Goal: Information Seeking & Learning: Learn about a topic

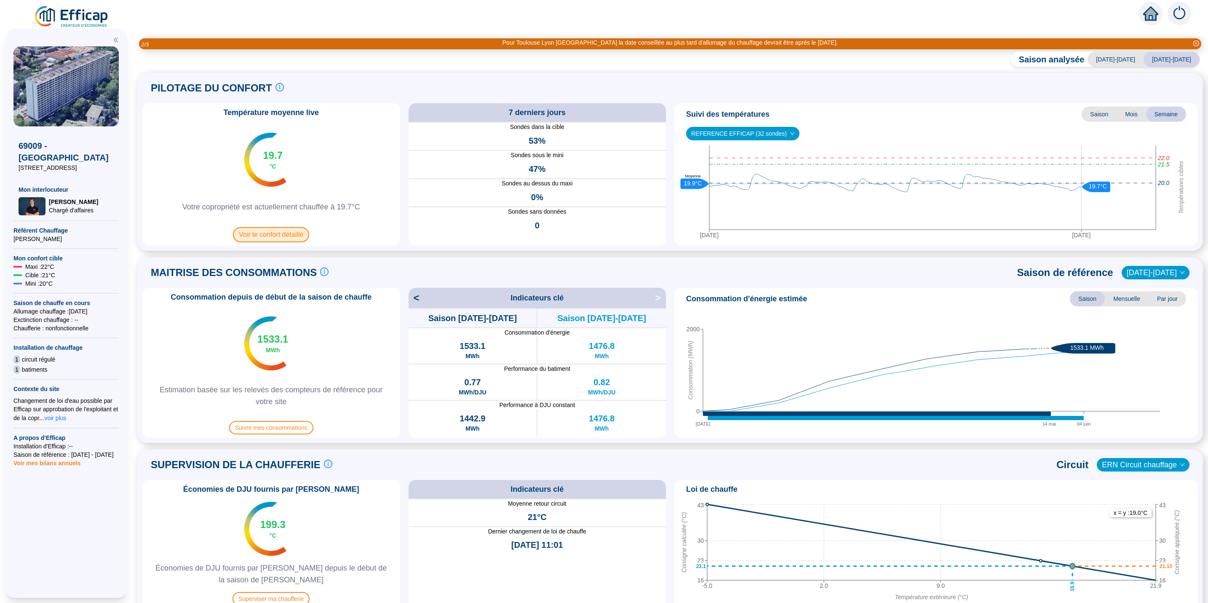
click at [296, 234] on span "Voir le confort détaillé" at bounding box center [271, 234] width 76 height 15
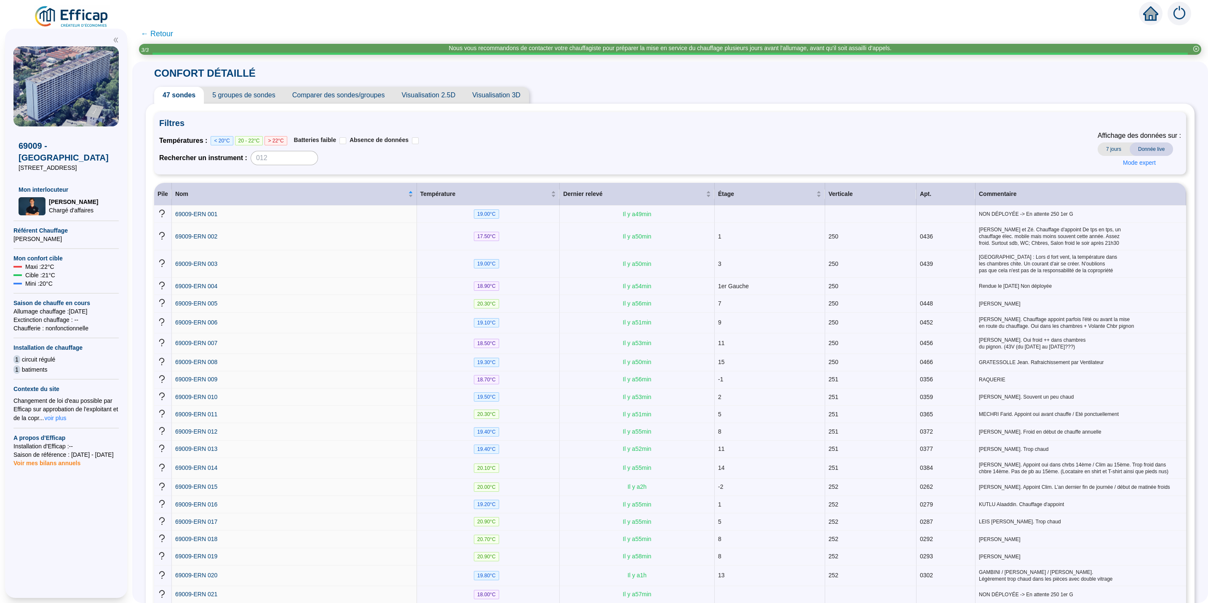
click at [435, 91] on span "Visualisation 2.5D" at bounding box center [428, 95] width 71 height 17
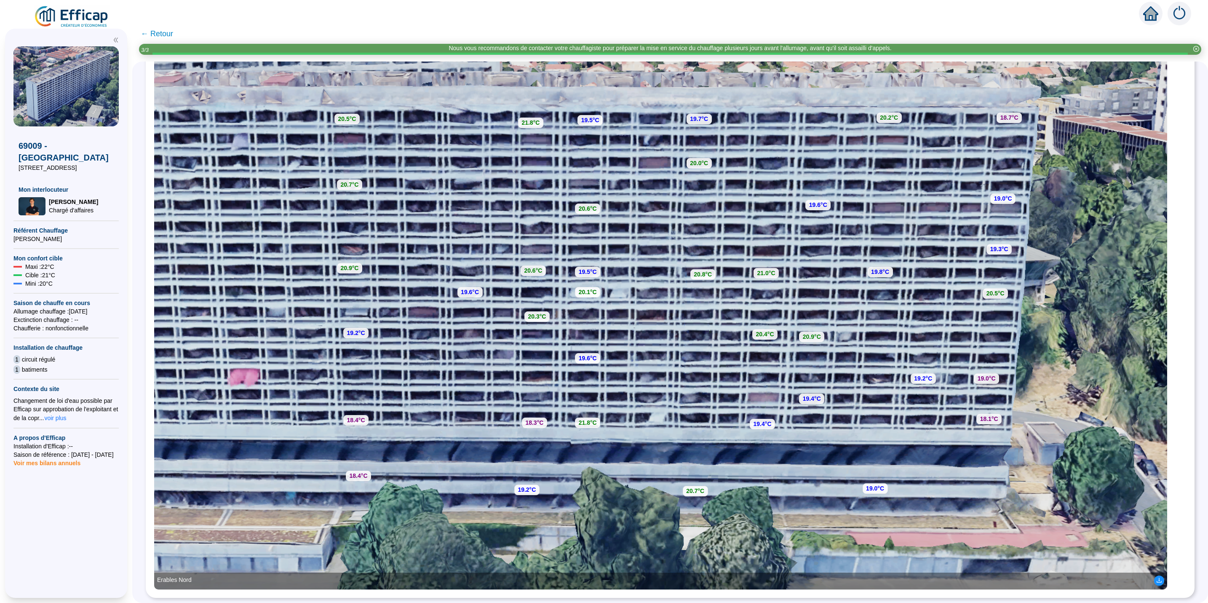
scroll to position [199, 0]
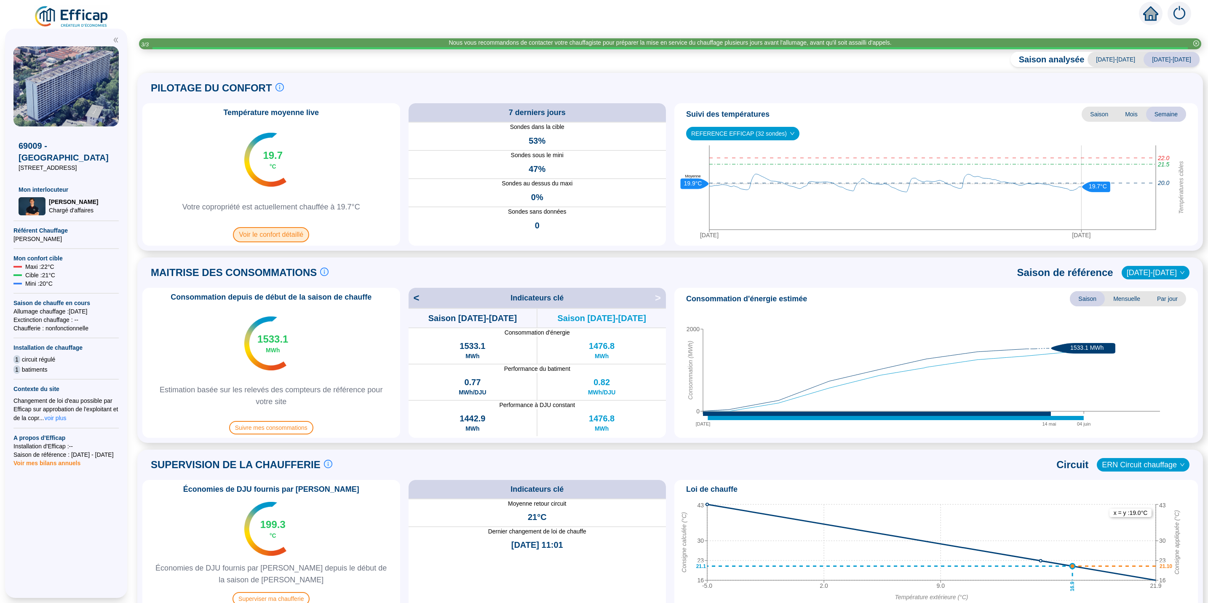
click at [279, 233] on span "Voir le confort détaillé" at bounding box center [271, 234] width 76 height 15
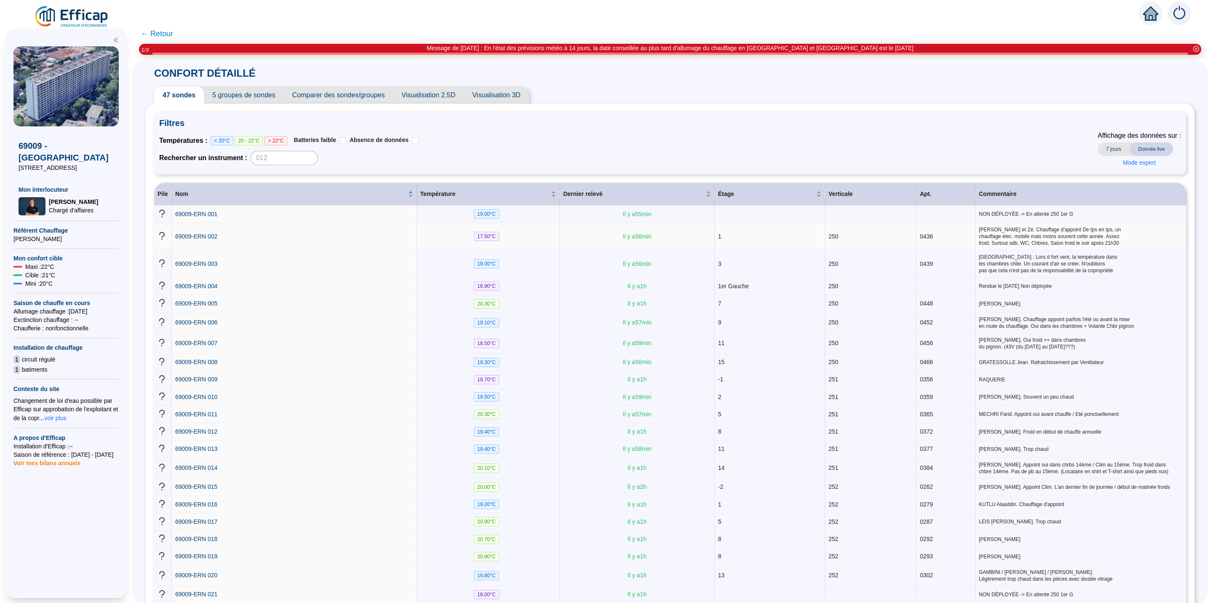
click at [491, 236] on span "17.50 °C" at bounding box center [486, 236] width 25 height 9
click at [212, 238] on span "69009-ERN 002" at bounding box center [196, 236] width 42 height 7
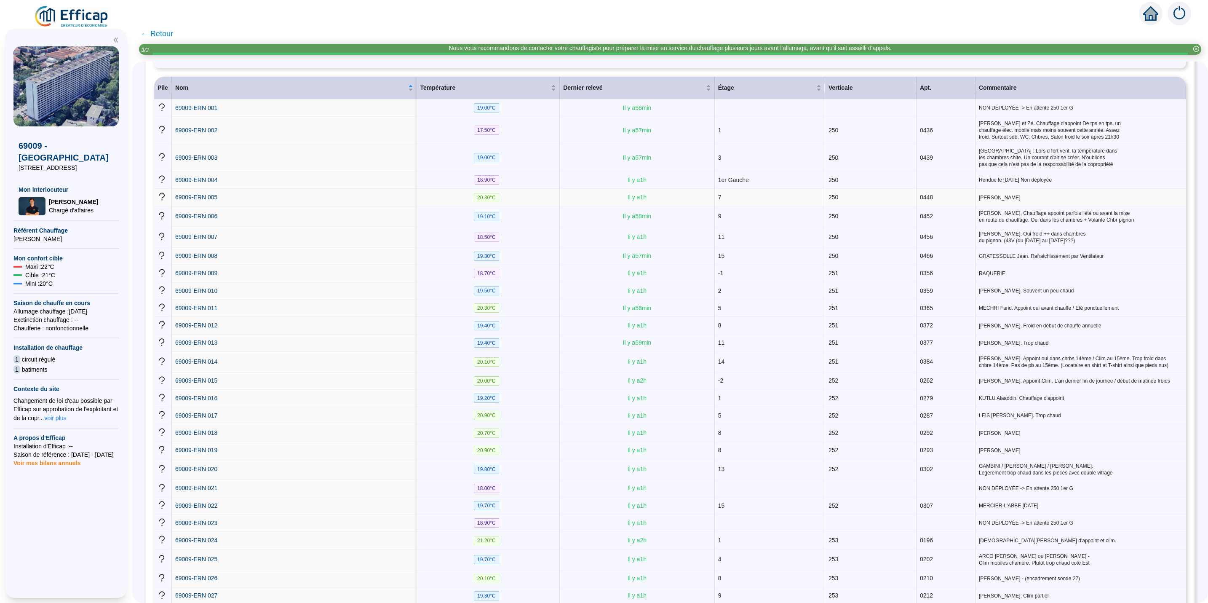
scroll to position [128, 0]
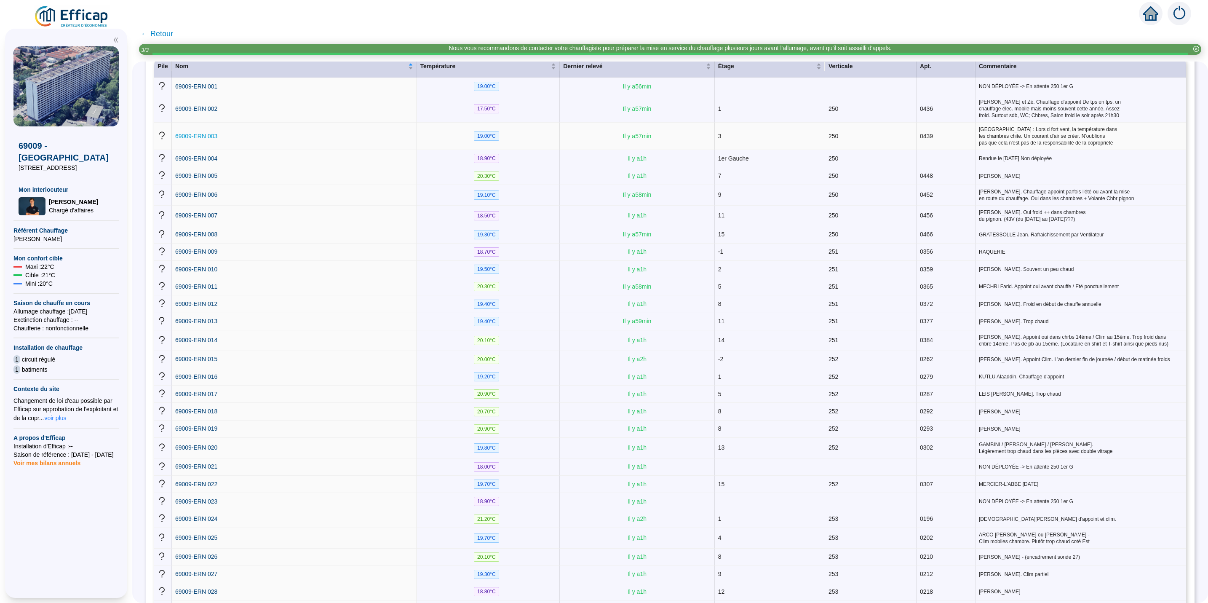
click at [205, 133] on span "69009-ERN 003" at bounding box center [196, 136] width 42 height 7
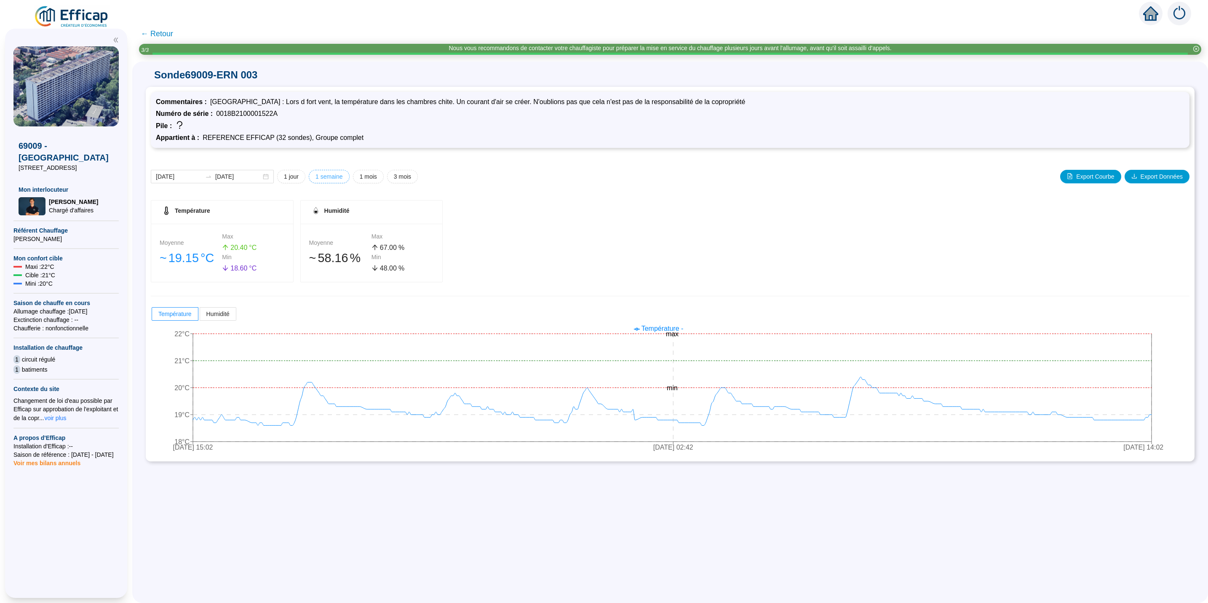
click at [343, 174] on span "1 semaine" at bounding box center [329, 176] width 27 height 9
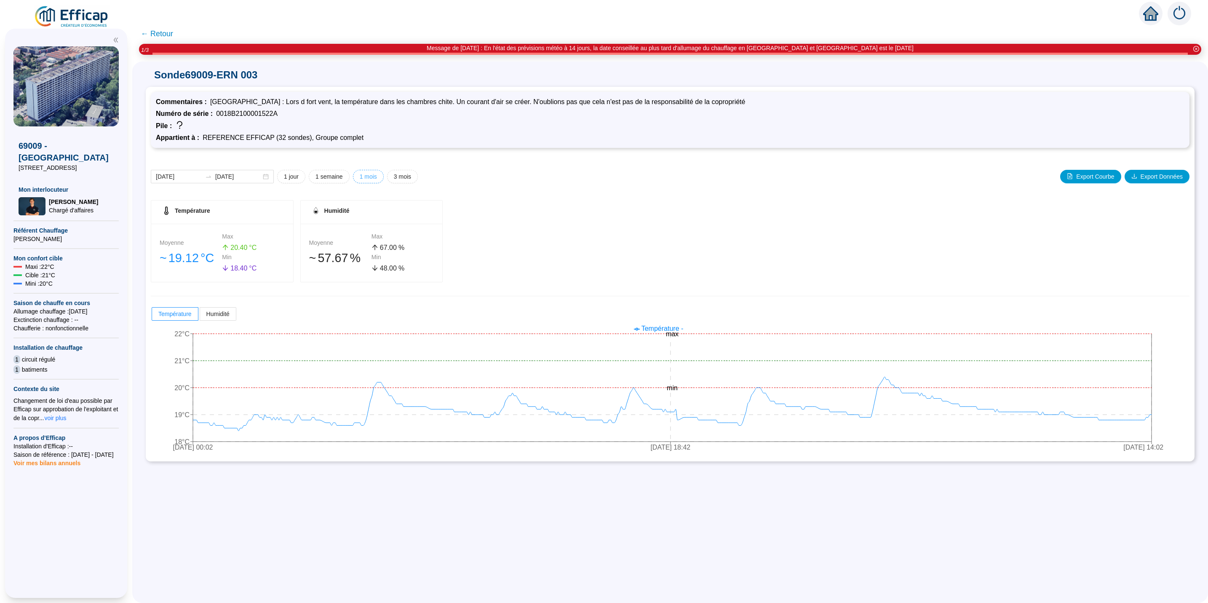
click at [377, 177] on span "1 mois" at bounding box center [368, 176] width 17 height 9
type input "[DATE]"
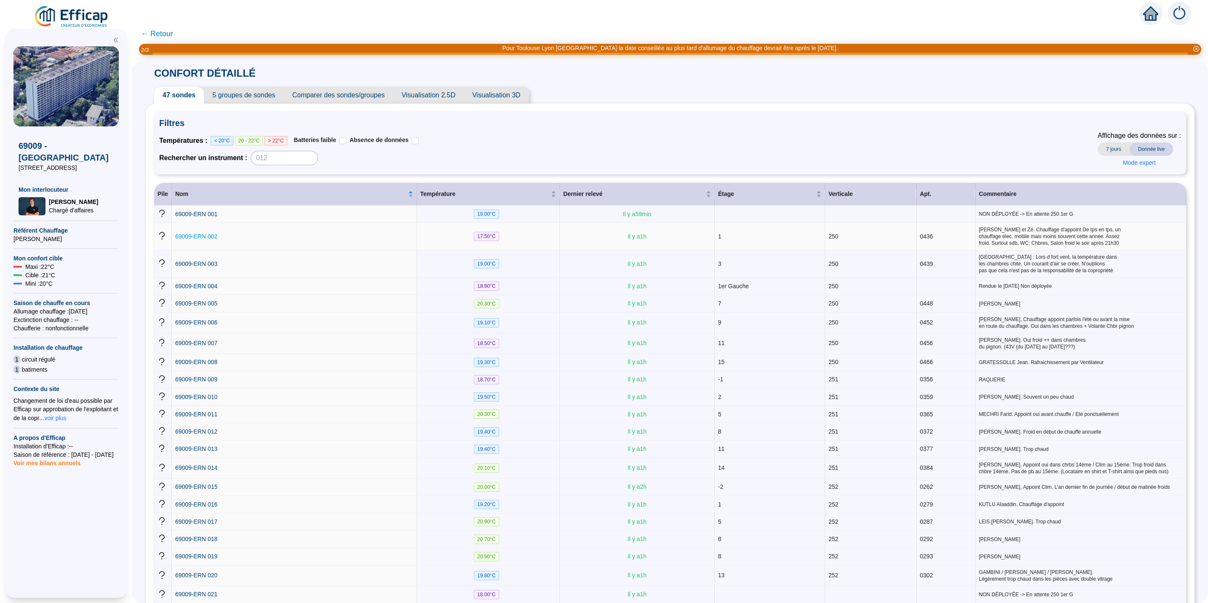
click at [205, 236] on span "69009-ERN 002" at bounding box center [196, 236] width 42 height 7
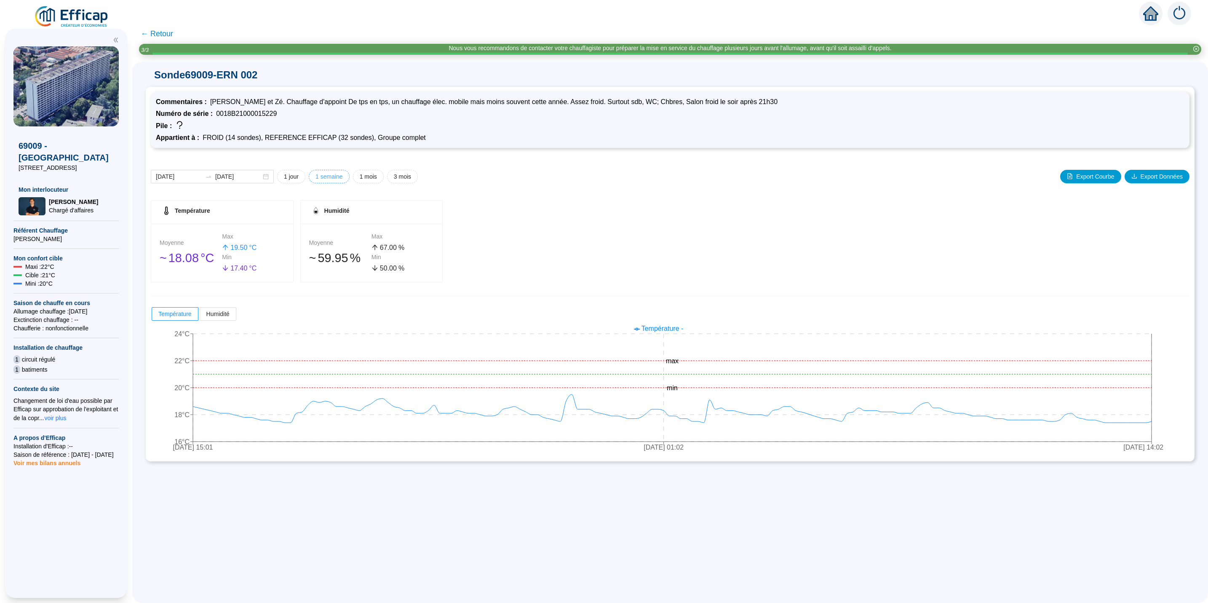
click at [334, 174] on span "1 semaine" at bounding box center [329, 176] width 27 height 9
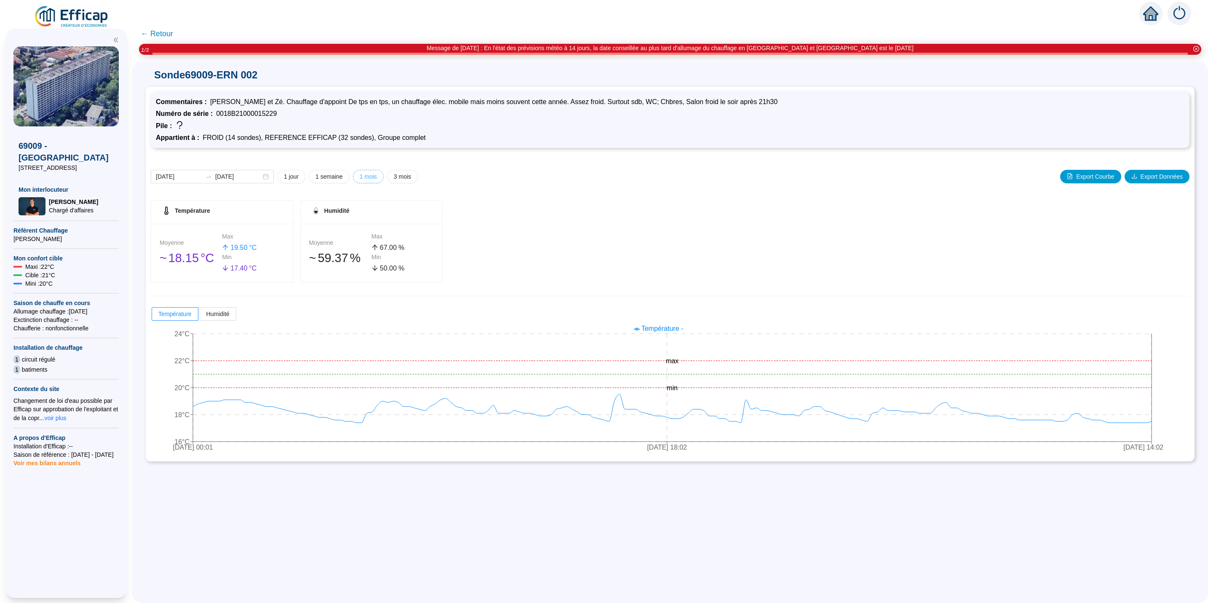
click at [377, 177] on span "1 mois" at bounding box center [368, 176] width 17 height 9
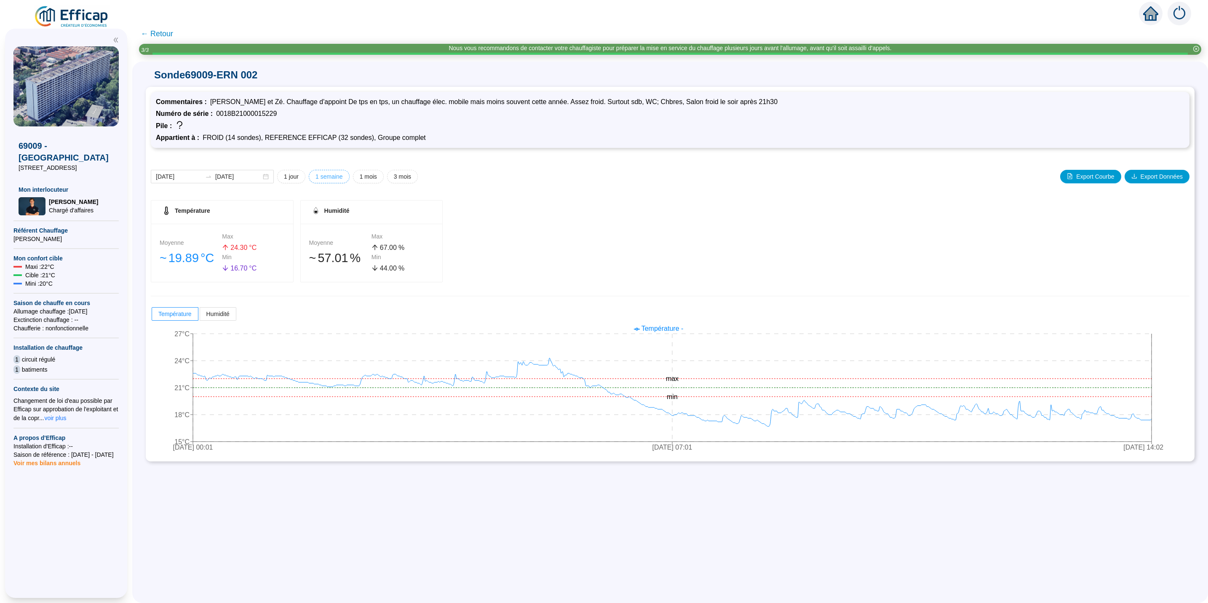
click at [343, 179] on span "1 semaine" at bounding box center [329, 176] width 27 height 9
click at [299, 176] on span "1 jour" at bounding box center [291, 176] width 15 height 9
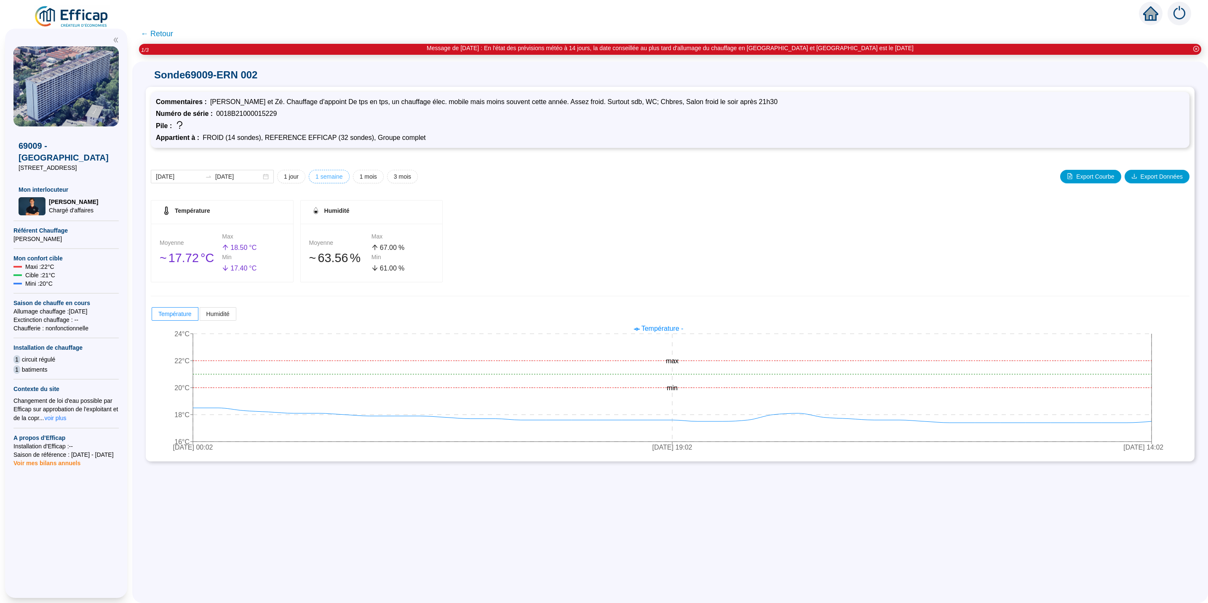
click at [335, 176] on span "1 semaine" at bounding box center [329, 176] width 27 height 9
type input "[DATE]"
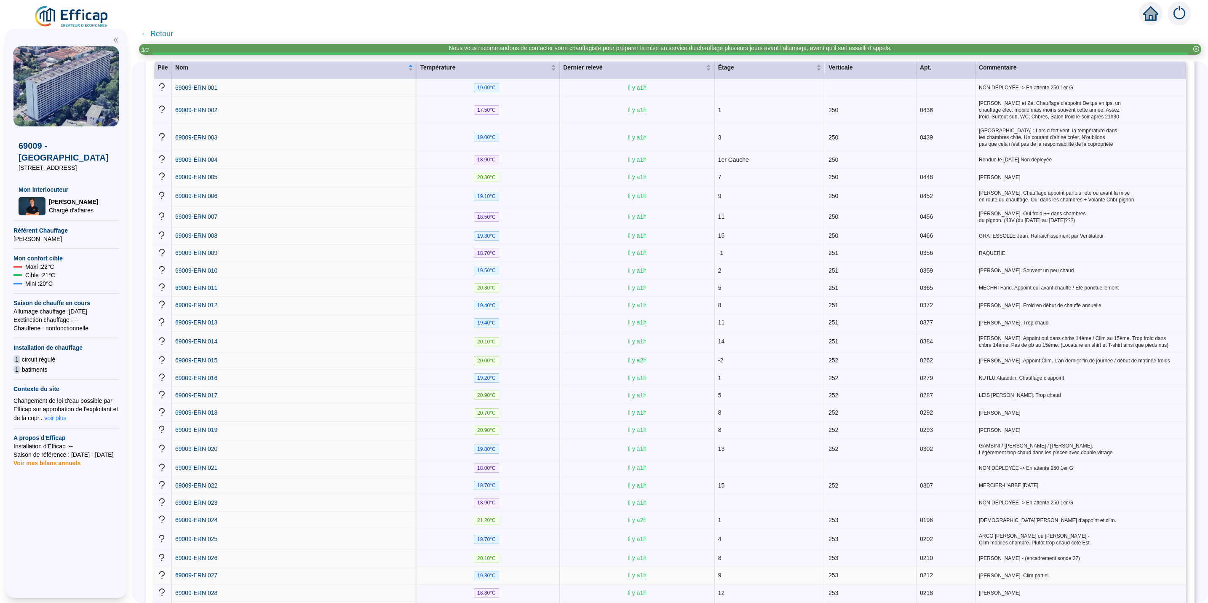
scroll to position [190, 0]
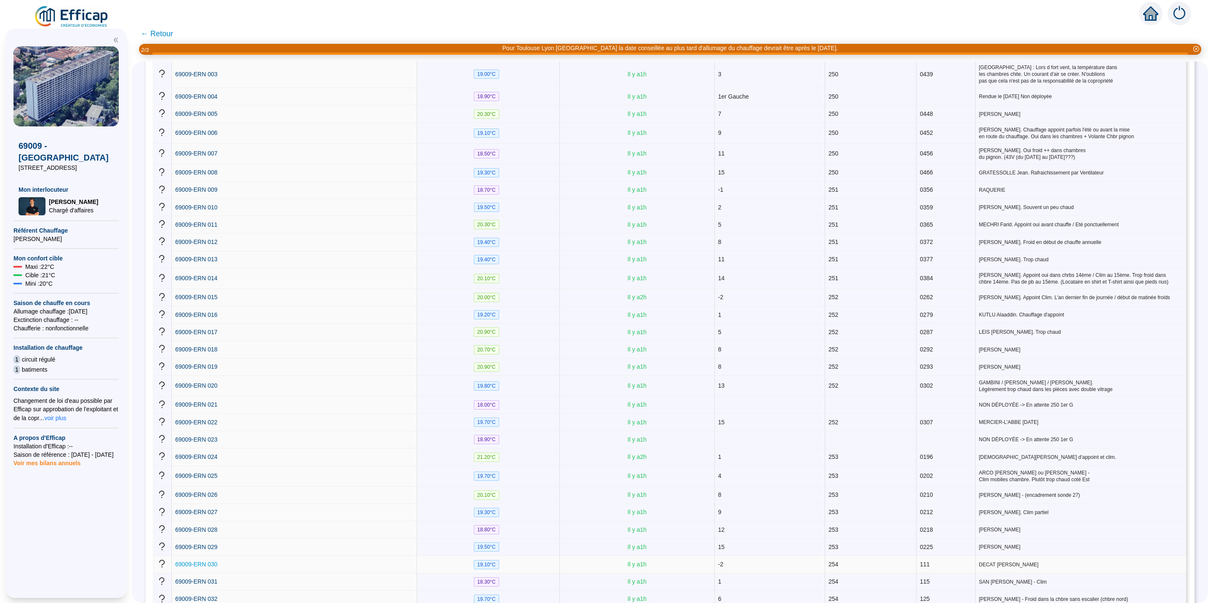
click at [212, 561] on span "69009-ERN 030" at bounding box center [196, 564] width 42 height 7
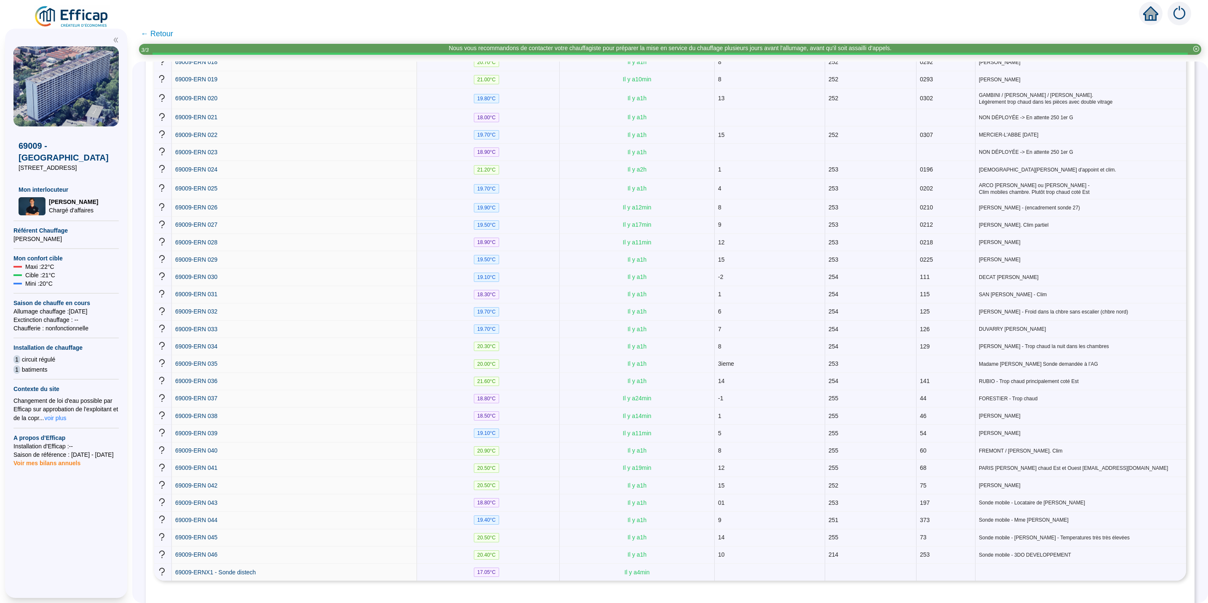
scroll to position [507, 0]
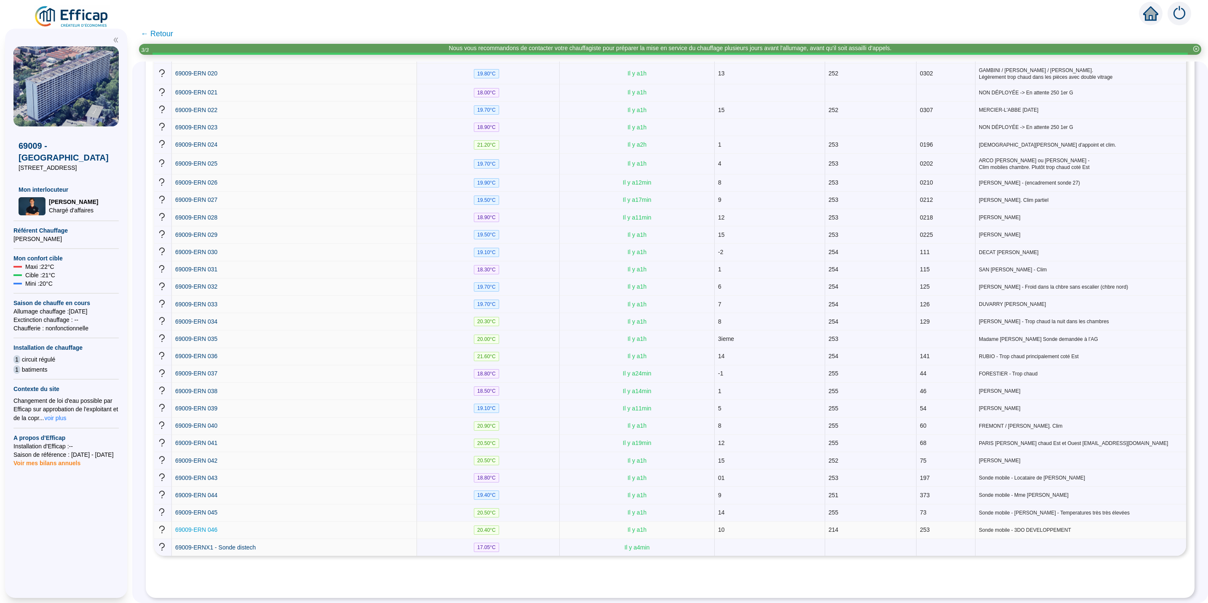
click at [199, 526] on span "69009-ERN 046" at bounding box center [196, 529] width 42 height 7
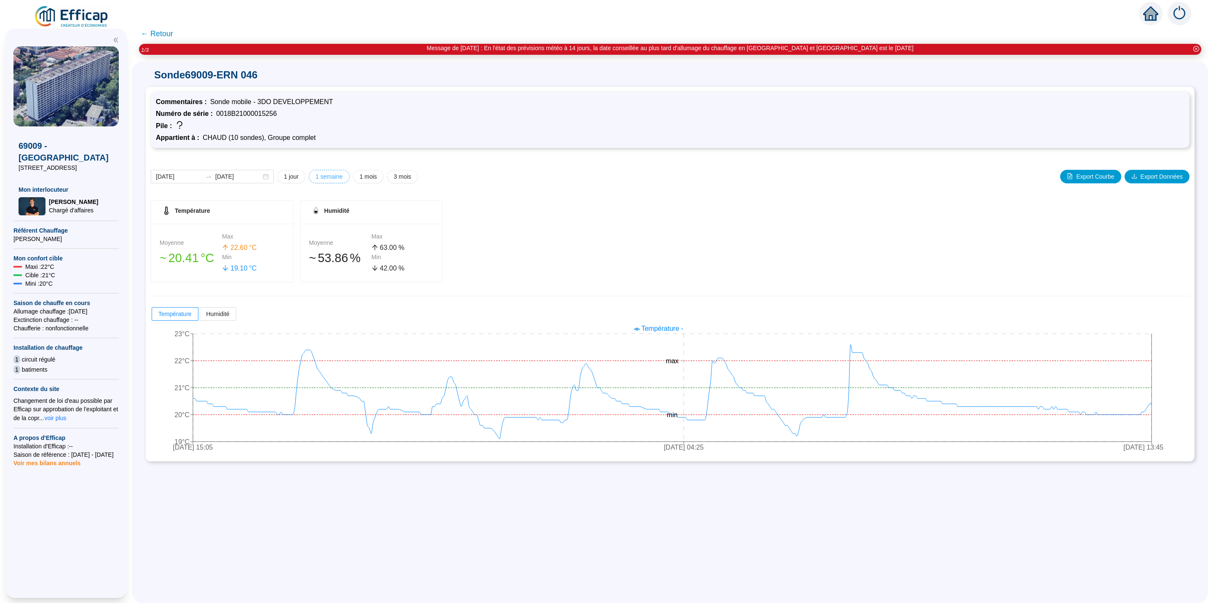
click at [343, 172] on span "1 semaine" at bounding box center [329, 176] width 27 height 9
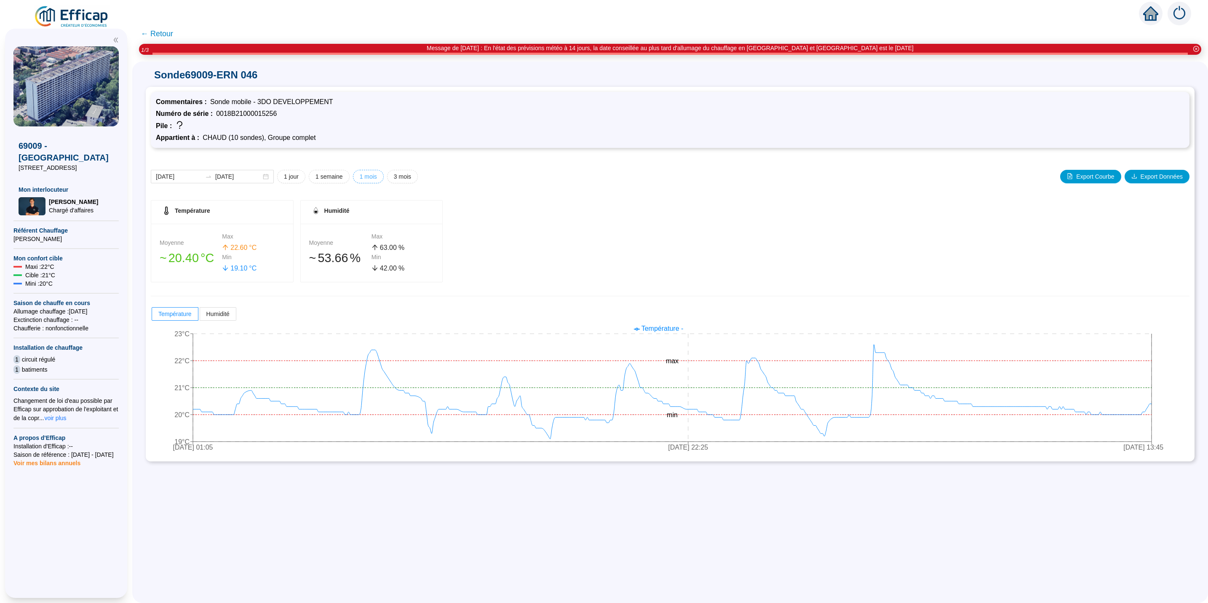
click at [377, 174] on span "1 mois" at bounding box center [368, 176] width 17 height 9
type input "[DATE]"
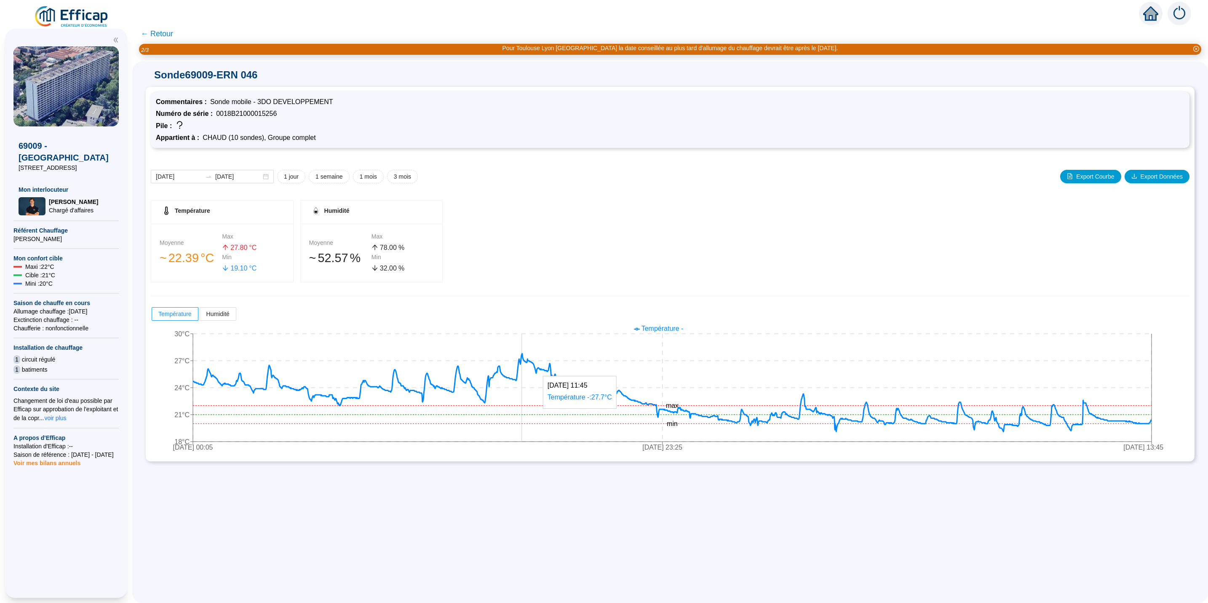
click at [531, 355] on icon at bounding box center [672, 392] width 959 height 78
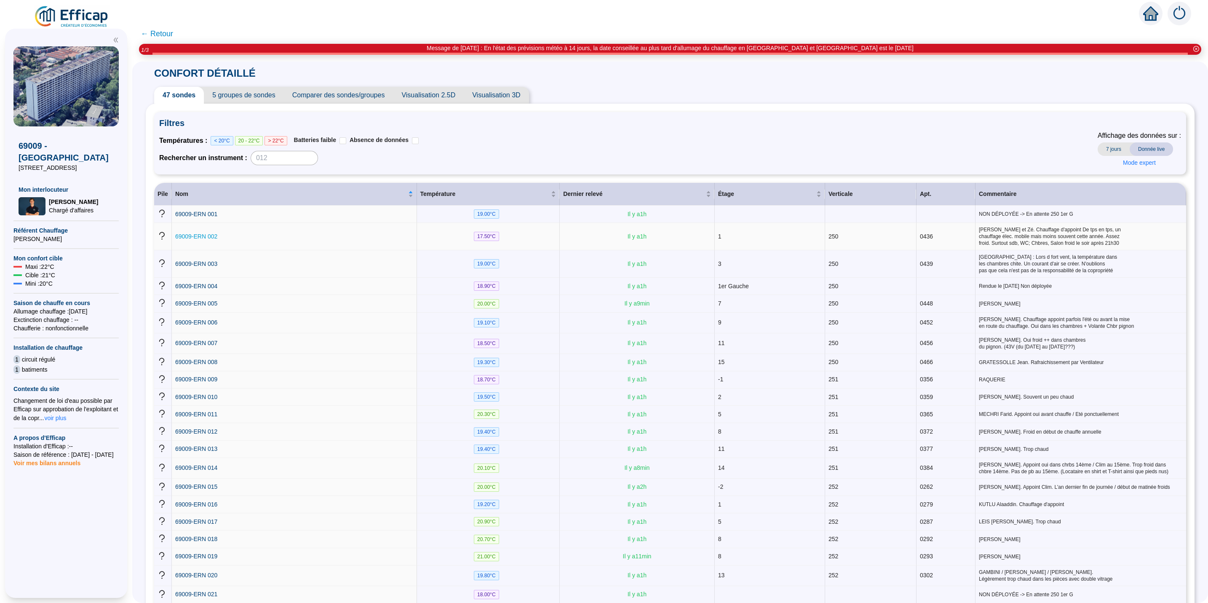
click at [207, 237] on span "69009-ERN 002" at bounding box center [196, 236] width 42 height 7
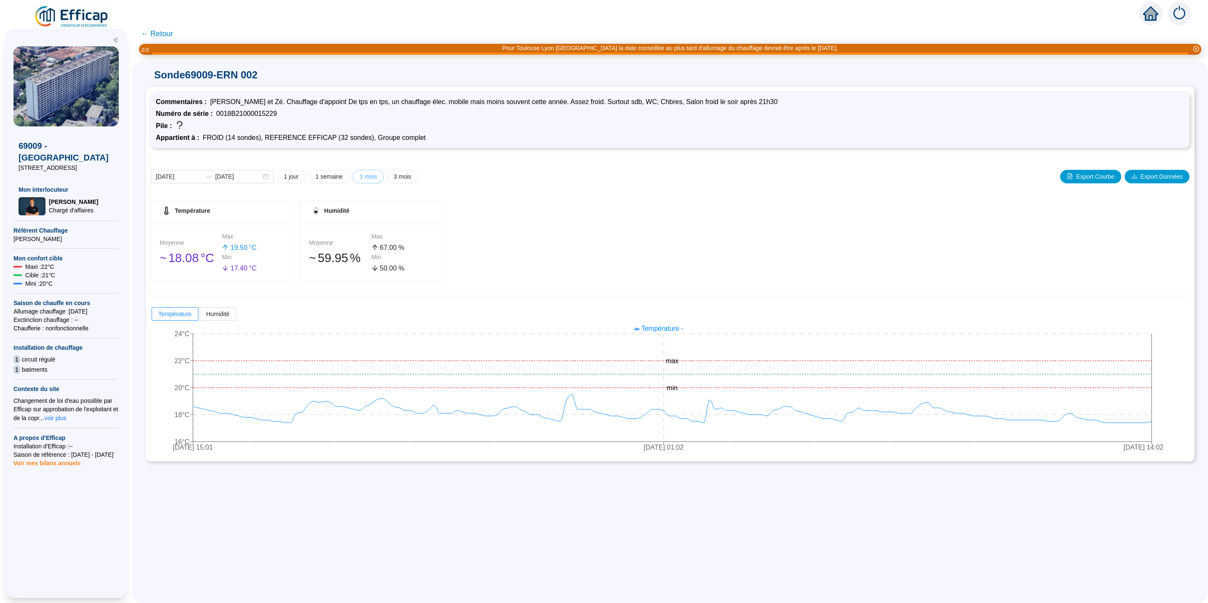
click at [377, 174] on span "1 mois" at bounding box center [368, 176] width 17 height 9
type input "[DATE]"
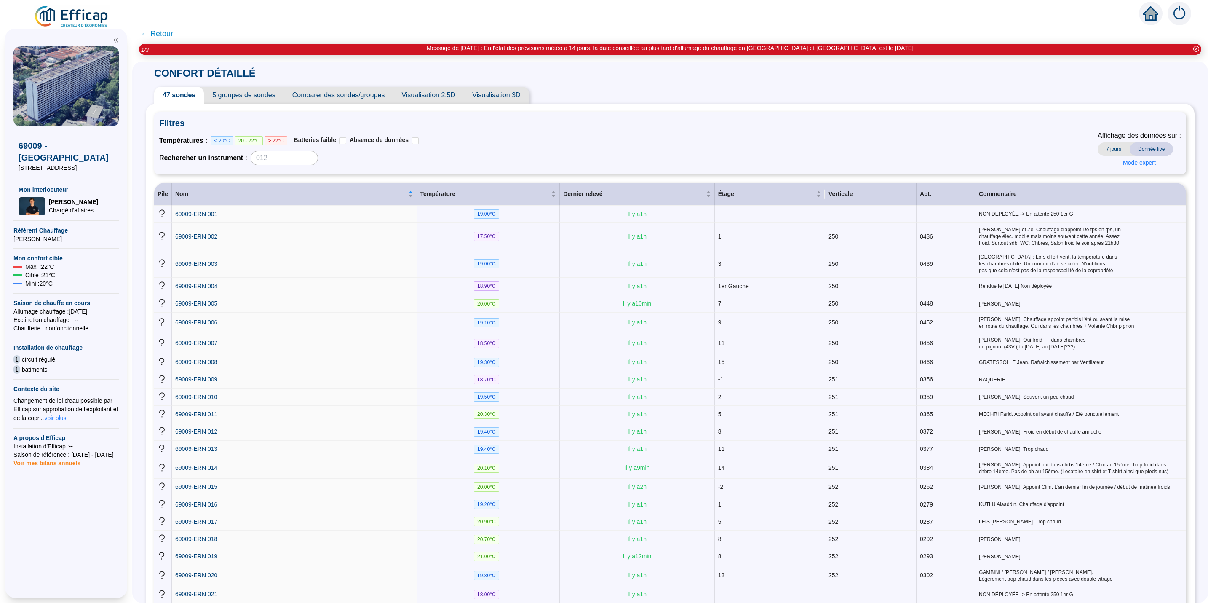
click at [230, 95] on span "5 groupes de sondes" at bounding box center [244, 95] width 80 height 17
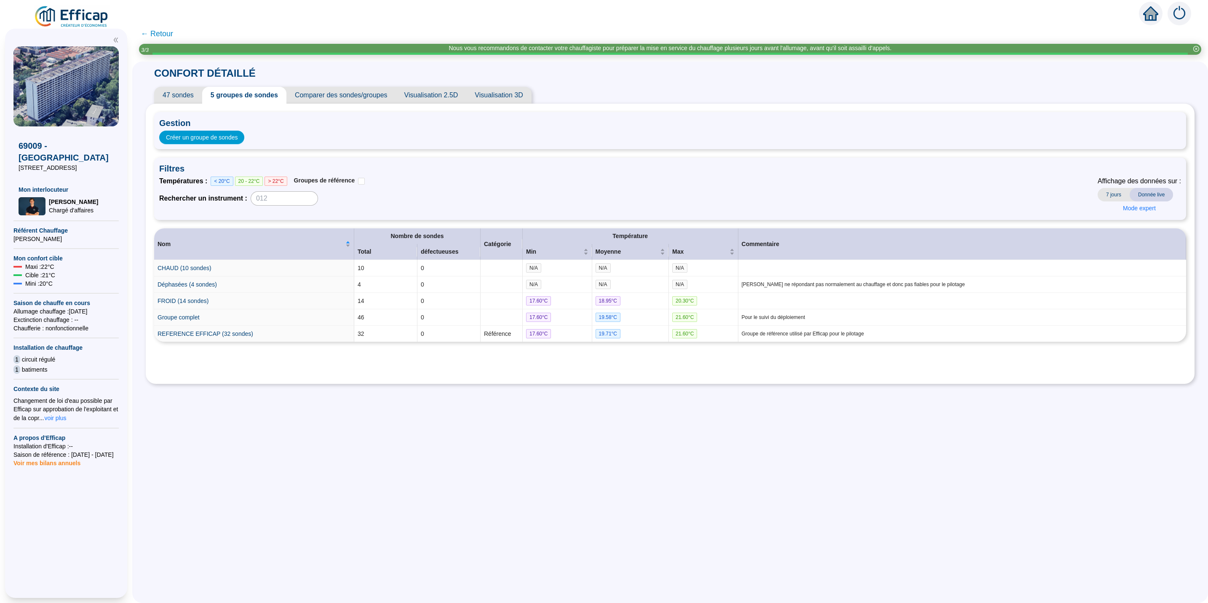
click at [351, 97] on span "Comparer des sondes/groupes" at bounding box center [341, 95] width 110 height 17
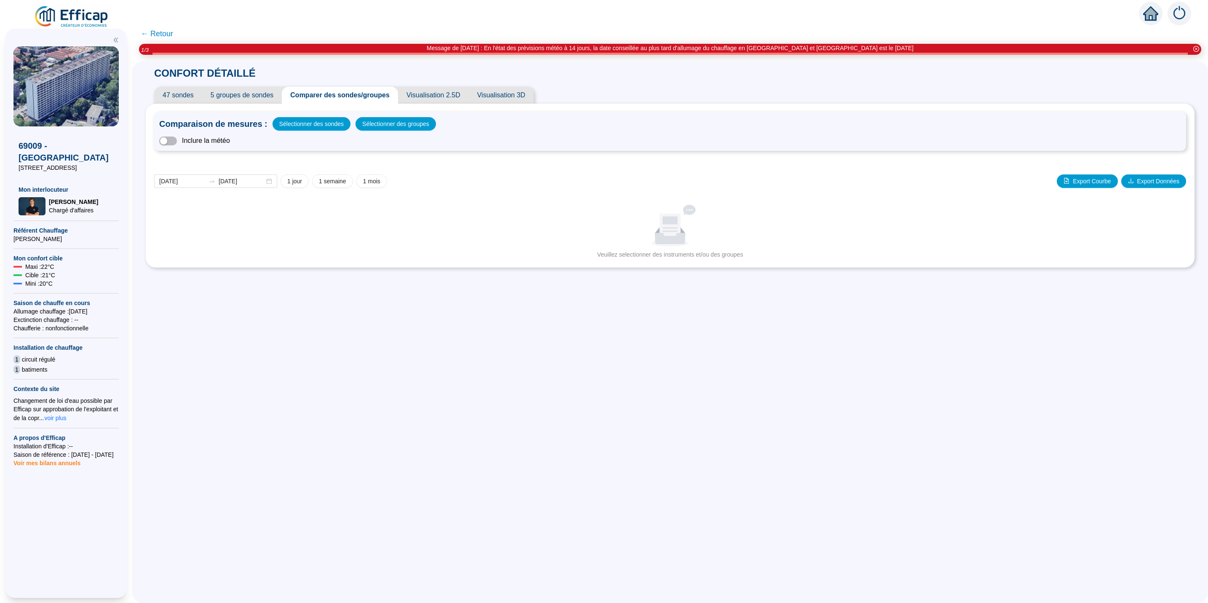
click at [523, 91] on span "Visualisation 3D" at bounding box center [501, 95] width 65 height 17
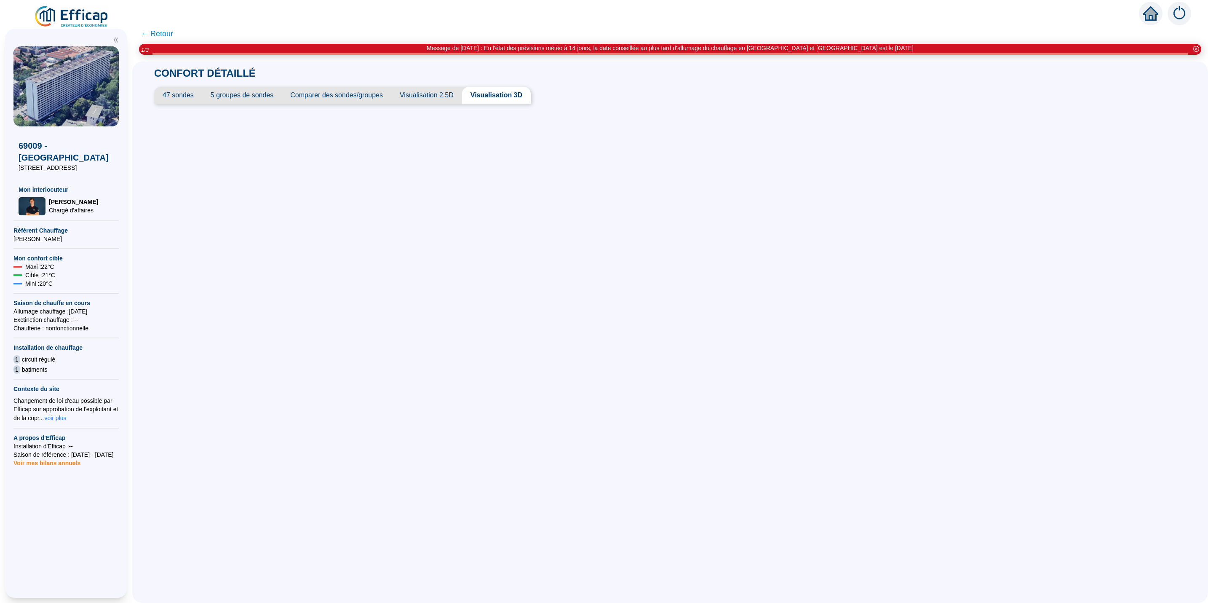
click at [192, 100] on span "47 sondes" at bounding box center [178, 95] width 48 height 17
